Goal: Task Accomplishment & Management: Manage account settings

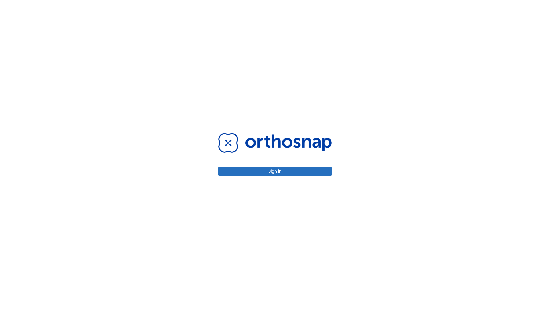
click at [275, 171] on button "Sign in" at bounding box center [274, 171] width 113 height 9
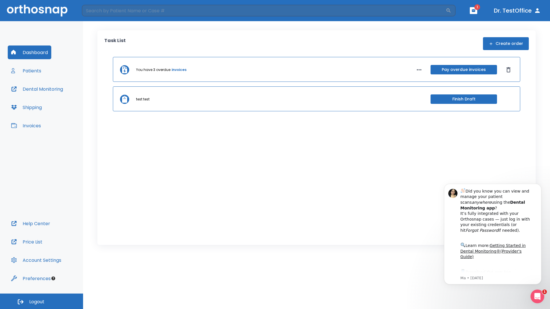
click at [42, 301] on span "Logout" at bounding box center [36, 302] width 15 height 6
